Goal: Task Accomplishment & Management: Use online tool/utility

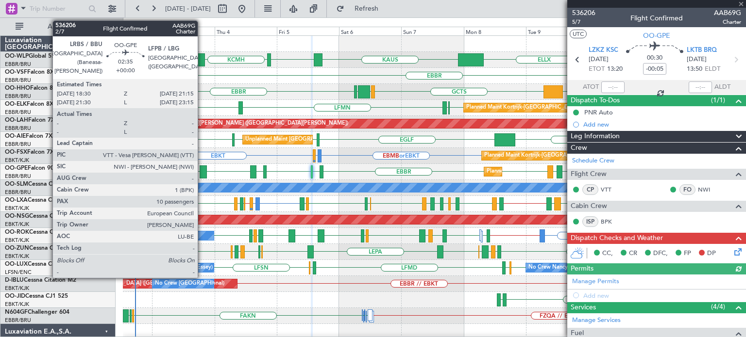
click at [202, 169] on div at bounding box center [203, 172] width 7 height 13
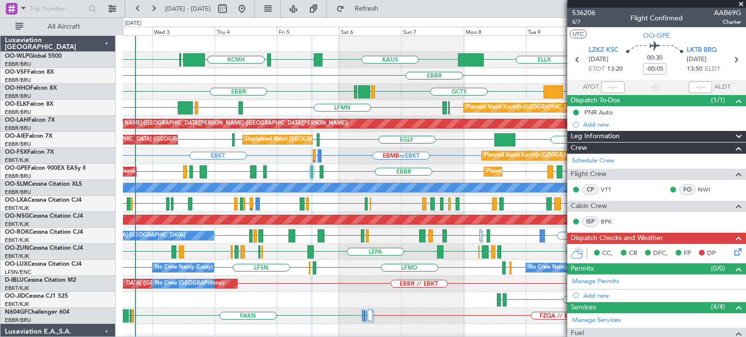
click at [405, 55] on div "RJTT LTCG LIML ELLX [PERSON_NAME] KTEB KCMH EBLG [GEOGRAPHIC_DATA]" at bounding box center [434, 60] width 623 height 16
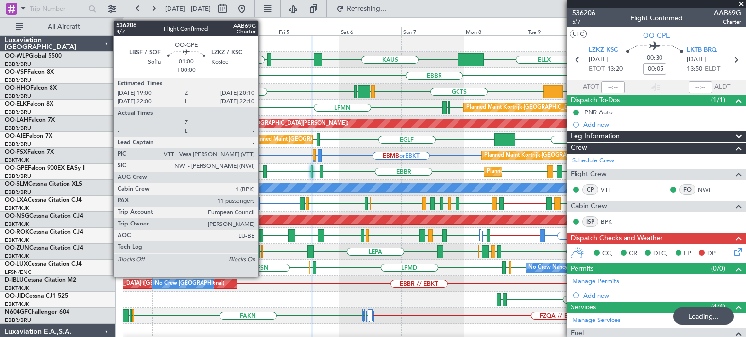
click at [265, 169] on div at bounding box center [264, 172] width 3 height 13
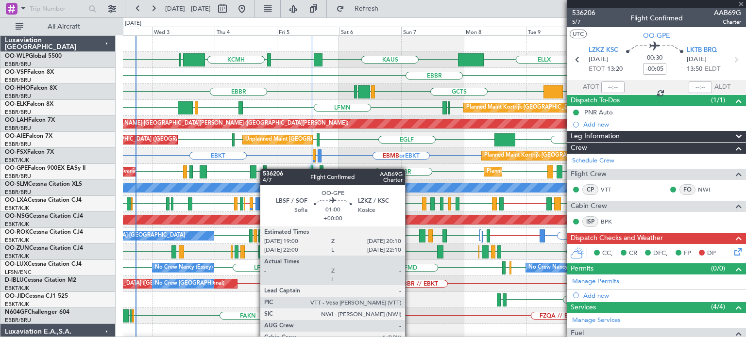
type input "10"
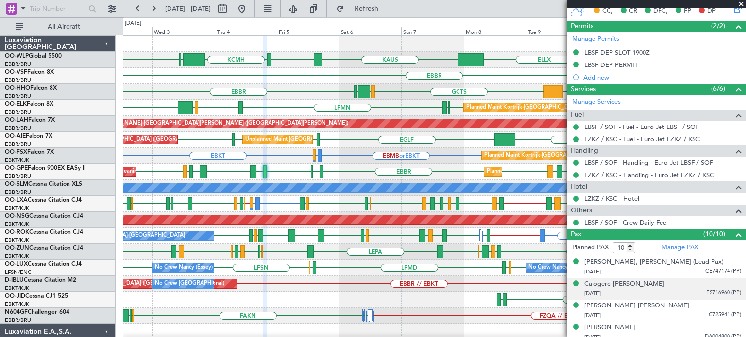
scroll to position [378, 0]
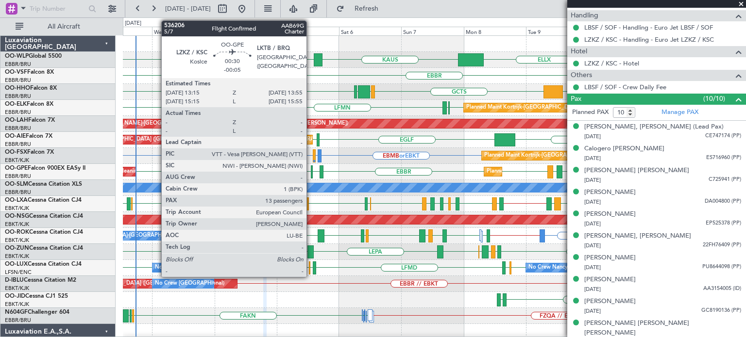
click at [311, 171] on div at bounding box center [312, 172] width 2 height 13
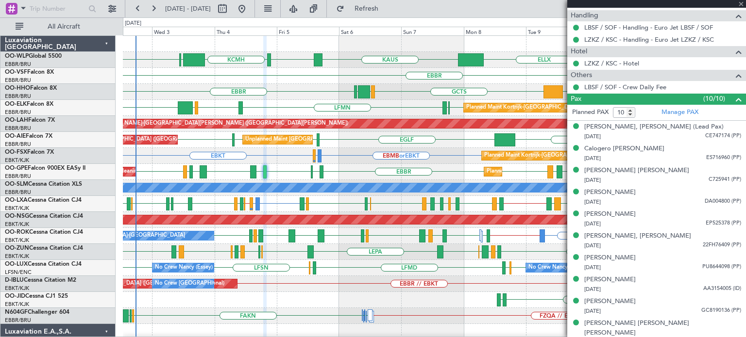
type input "-00:05"
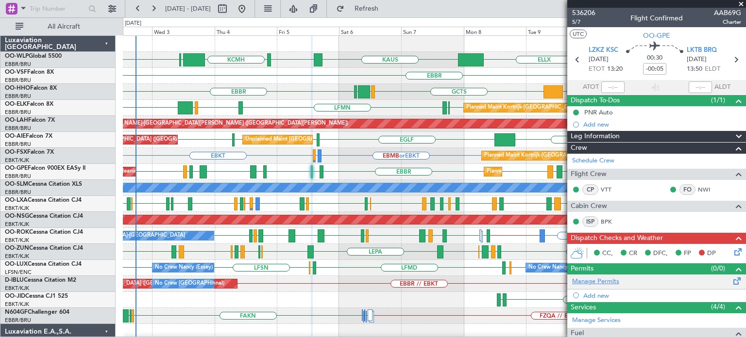
scroll to position [146, 0]
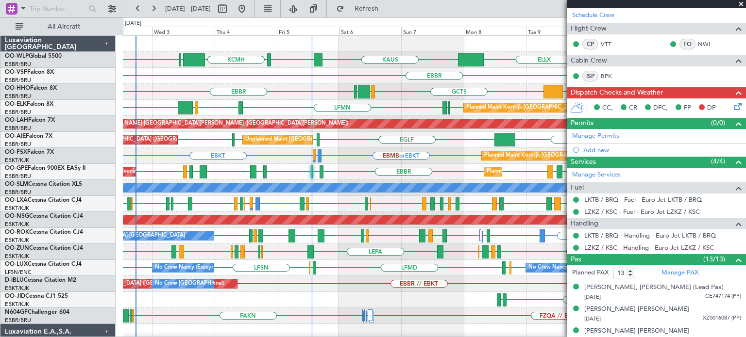
click at [741, 2] on span at bounding box center [741, 4] width 10 height 9
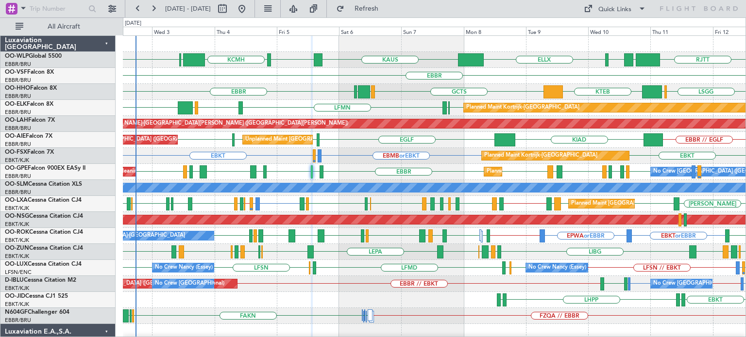
type input "0"
click at [346, 87] on div "EBBR GCTS GMMH [GEOGRAPHIC_DATA] [GEOGRAPHIC_DATA] LIMC KTEB" at bounding box center [434, 92] width 623 height 16
click at [332, 77] on div "EBBR" at bounding box center [434, 76] width 623 height 16
click at [388, 75] on div "EBBR" at bounding box center [434, 76] width 623 height 16
